Goal: Information Seeking & Learning: Learn about a topic

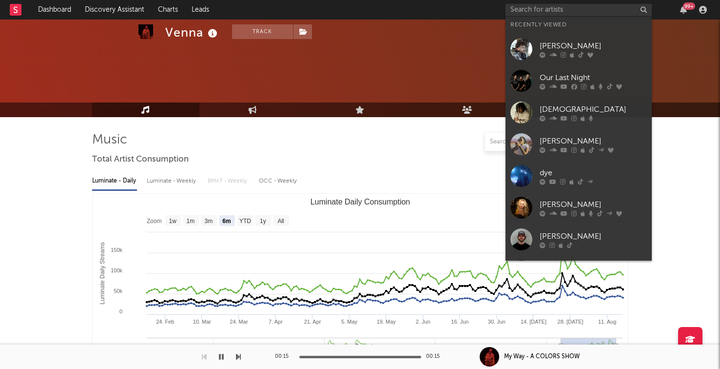
select select "6m"
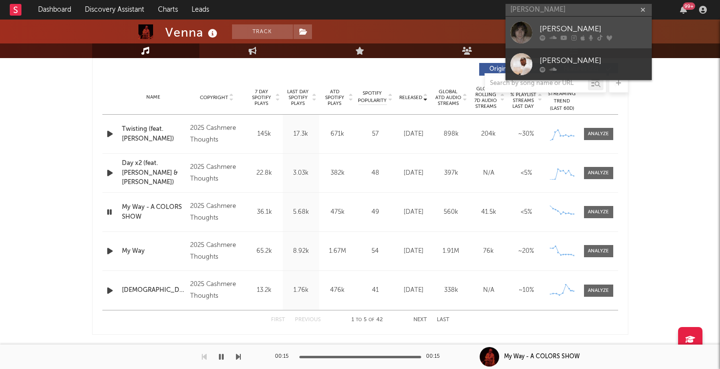
type input "[PERSON_NAME]"
click at [557, 37] on div at bounding box center [593, 38] width 107 height 6
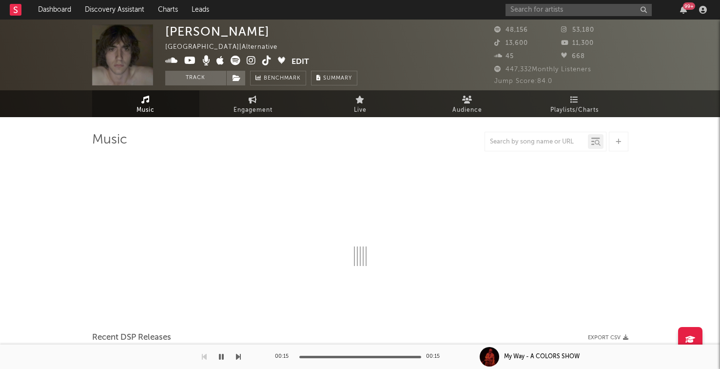
select select "6m"
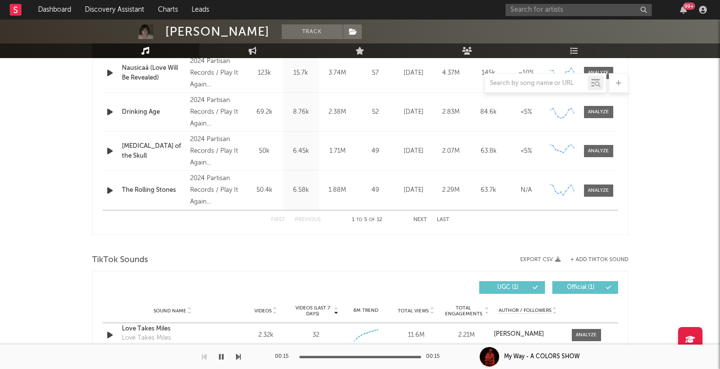
scroll to position [464, 0]
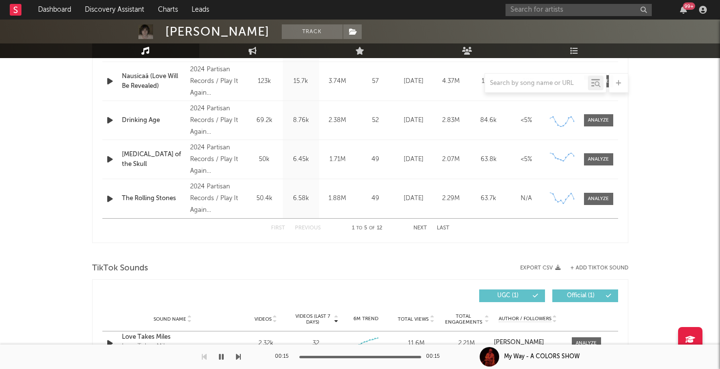
click at [421, 228] on button "Next" at bounding box center [421, 227] width 14 height 5
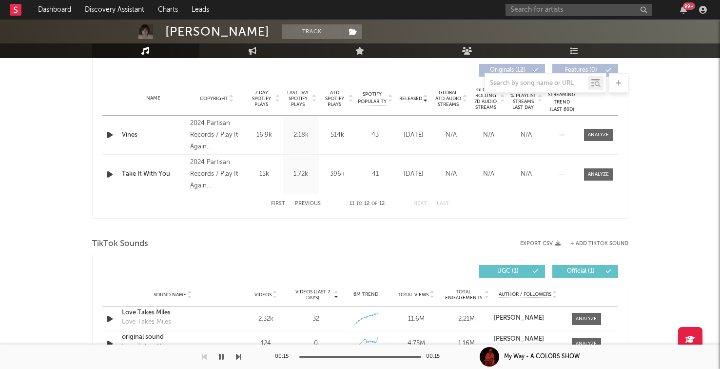
scroll to position [337, 0]
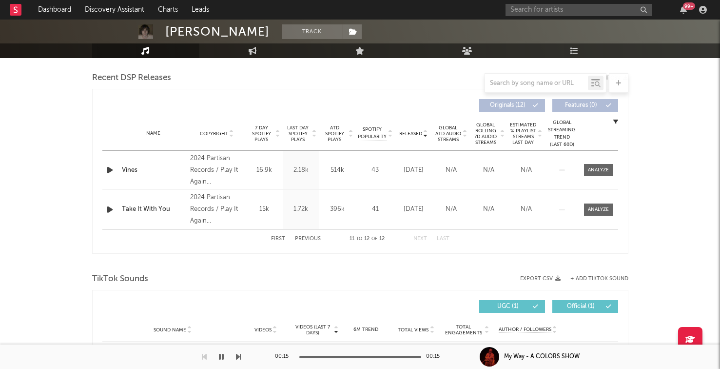
click at [311, 238] on button "Previous" at bounding box center [308, 238] width 26 height 5
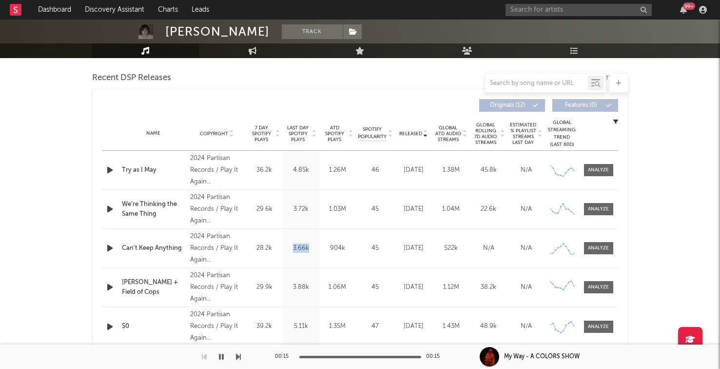
click at [311, 238] on div "Last Day Spotify Plays 3.66k" at bounding box center [301, 248] width 37 height 39
click at [339, 276] on div "Name [PERSON_NAME] + Field of Cops Copyright 2024 Partisan Records / Play It Ag…" at bounding box center [360, 287] width 516 height 39
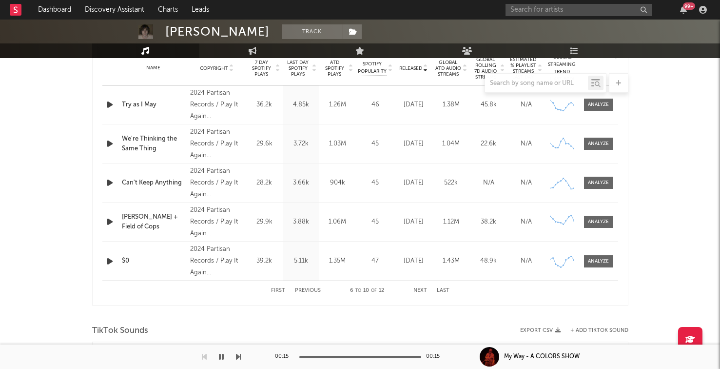
scroll to position [402, 0]
click at [312, 292] on button "Previous" at bounding box center [308, 289] width 26 height 5
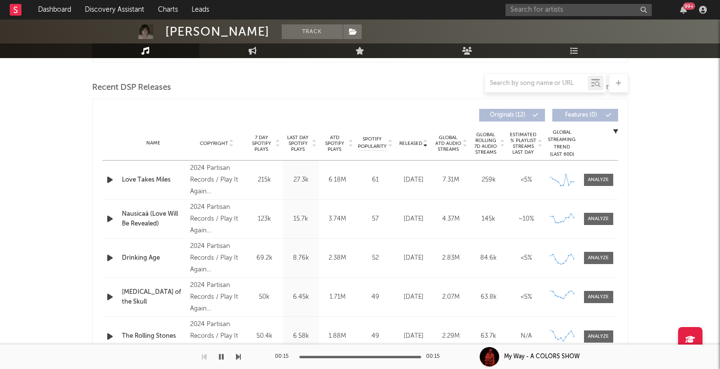
scroll to position [297, 0]
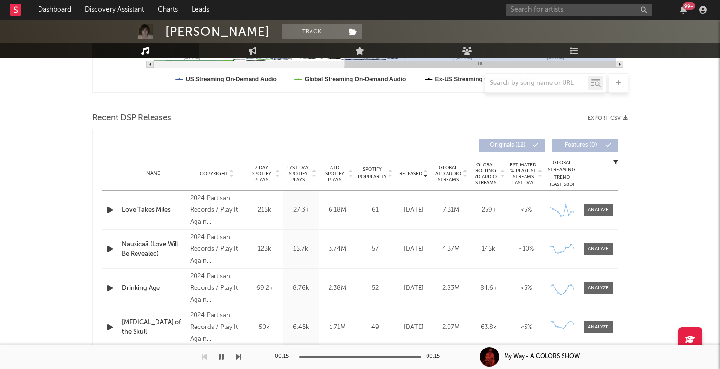
click at [109, 208] on icon "button" at bounding box center [110, 210] width 10 height 12
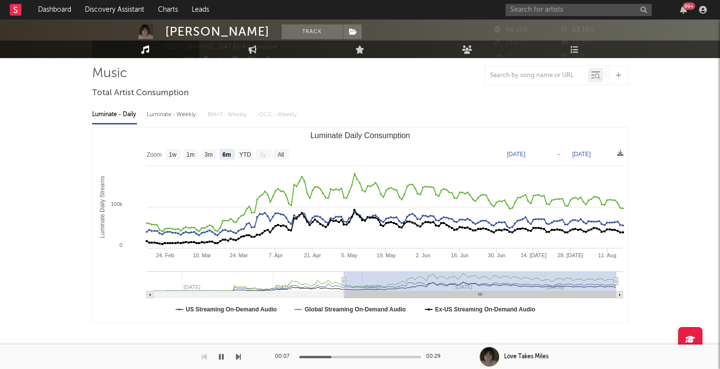
scroll to position [0, 0]
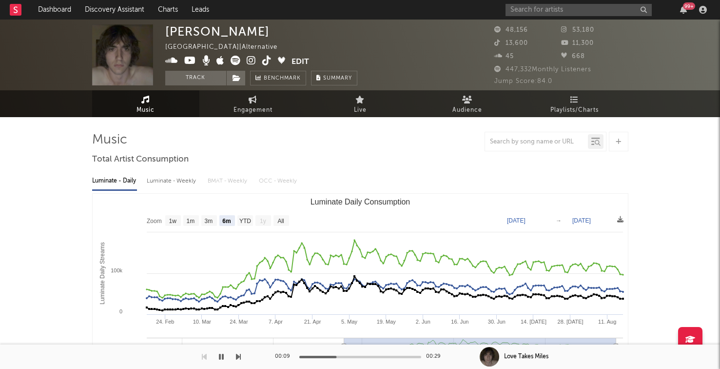
click at [249, 58] on icon at bounding box center [251, 61] width 9 height 10
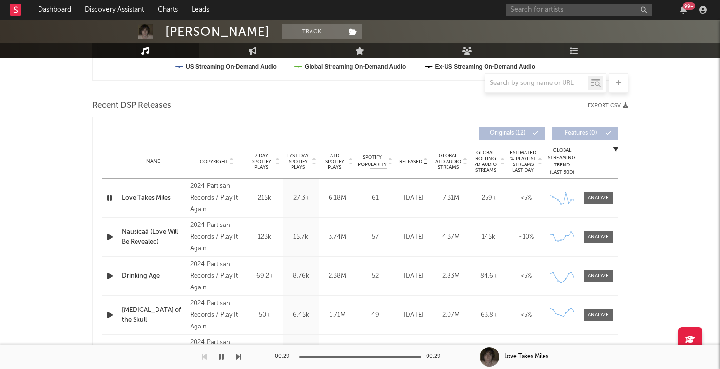
scroll to position [304, 0]
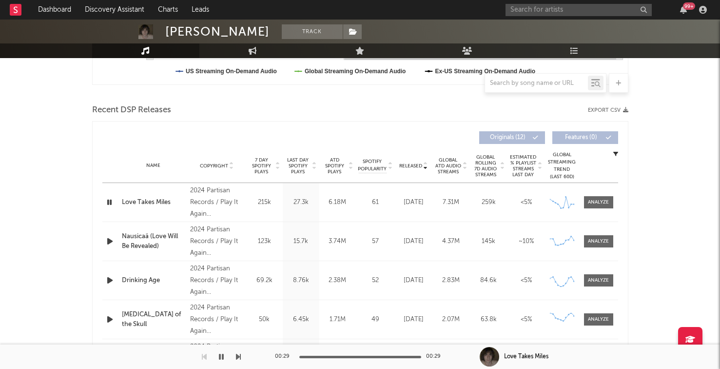
click at [299, 163] on span "Last Day Spotify Plays" at bounding box center [298, 166] width 26 height 18
click at [109, 239] on icon "button" at bounding box center [110, 241] width 10 height 12
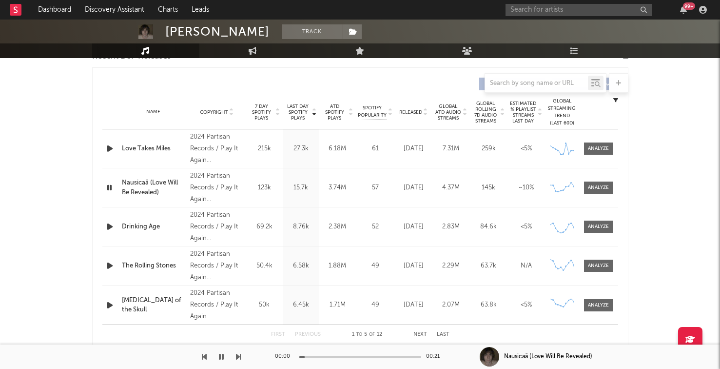
scroll to position [360, 0]
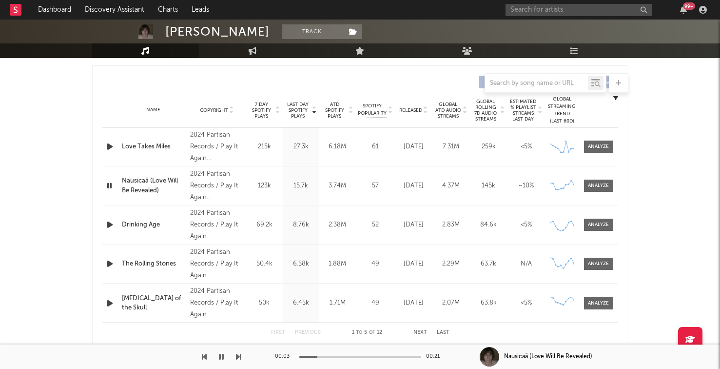
click at [107, 227] on icon "button" at bounding box center [110, 225] width 10 height 12
click at [106, 260] on icon "button" at bounding box center [110, 264] width 10 height 12
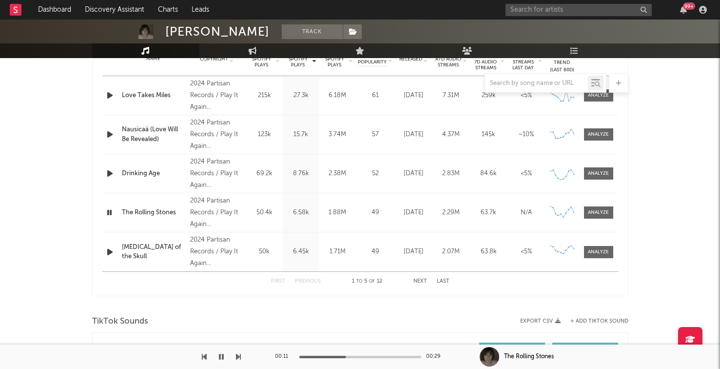
scroll to position [443, 0]
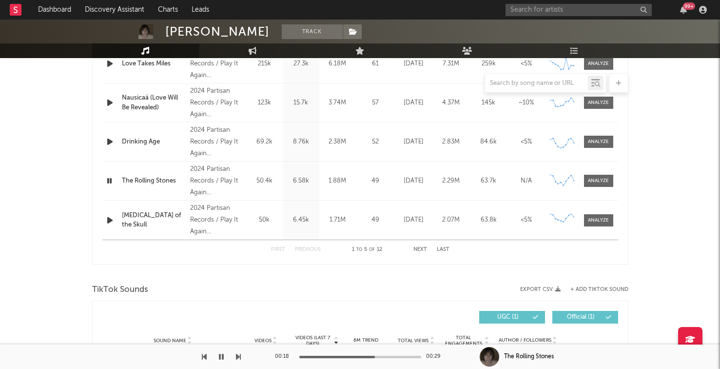
click at [108, 224] on icon "button" at bounding box center [110, 220] width 10 height 12
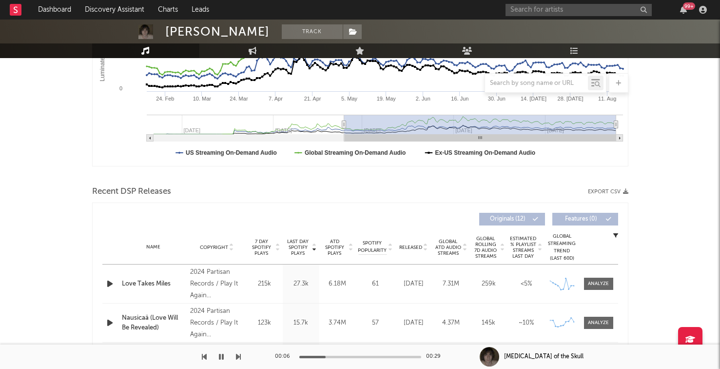
scroll to position [0, 0]
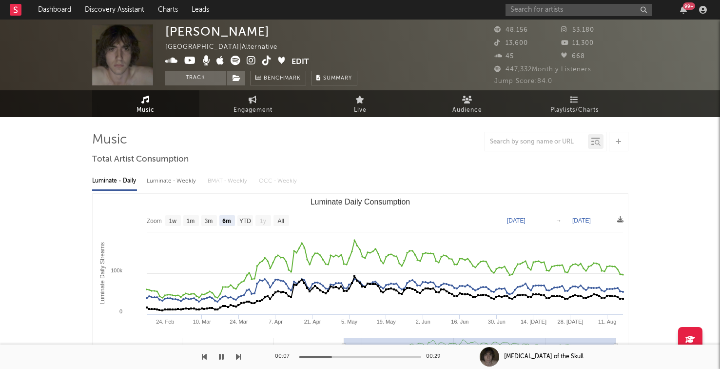
click at [253, 60] on icon at bounding box center [251, 61] width 9 height 10
